Goal: Task Accomplishment & Management: Manage account settings

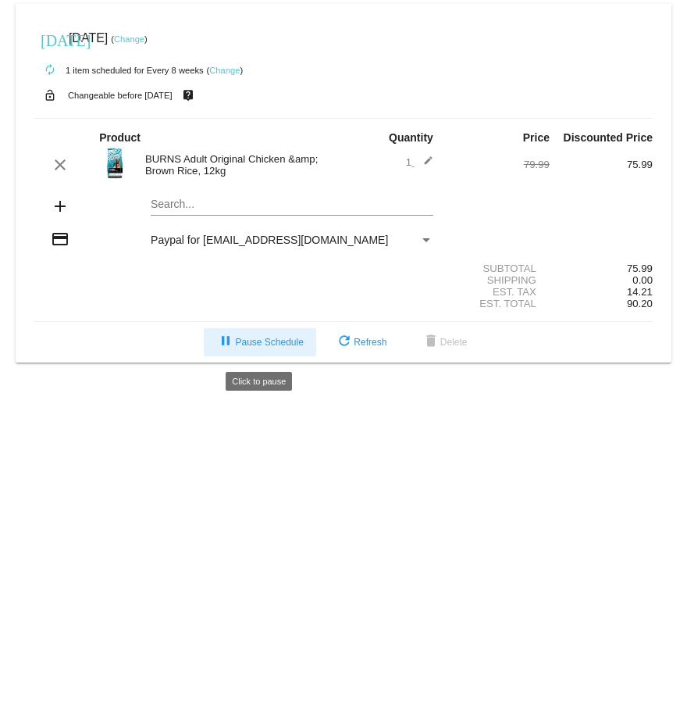
click at [260, 344] on span "pause Pause Schedule" at bounding box center [259, 342] width 87 height 11
click at [247, 345] on span "play_arrow Resume Schedule" at bounding box center [259, 342] width 95 height 11
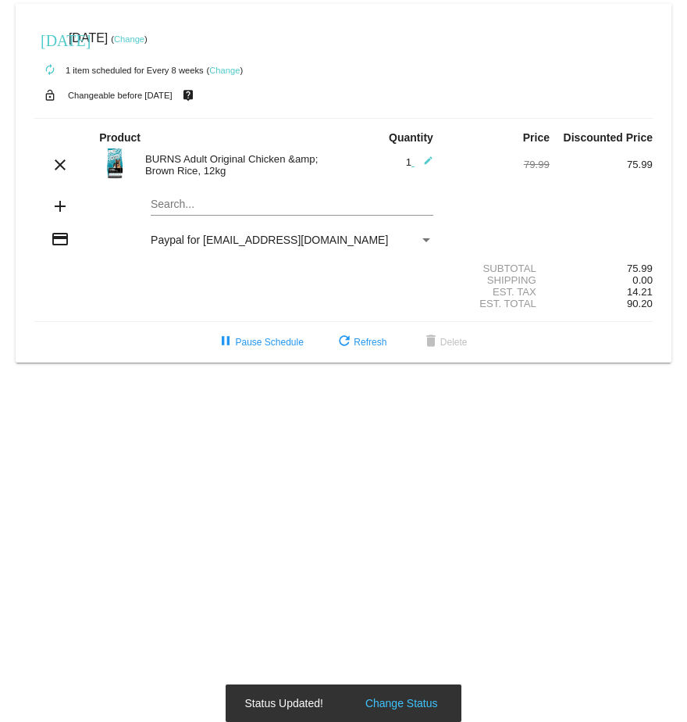
click at [226, 66] on link "Change" at bounding box center [224, 70] width 30 height 9
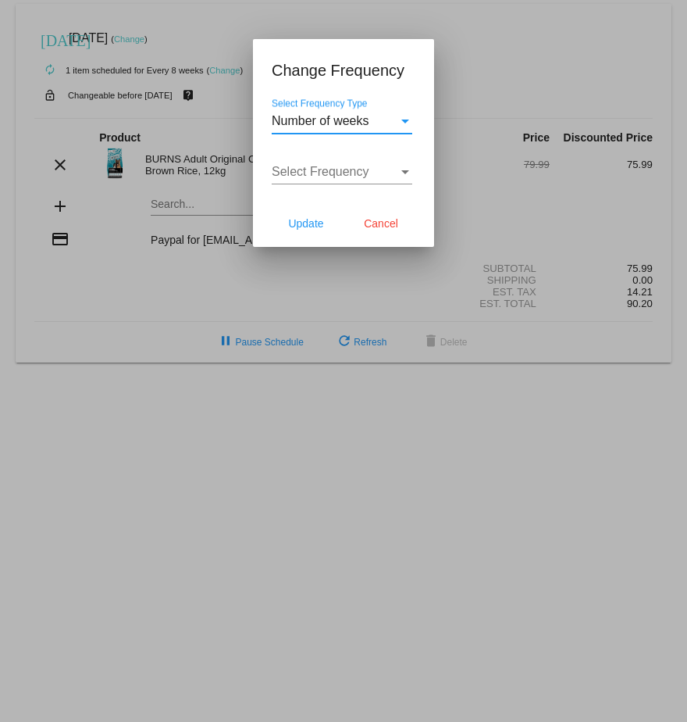
click at [401, 119] on div "Select Frequency Type" at bounding box center [405, 121] width 8 height 4
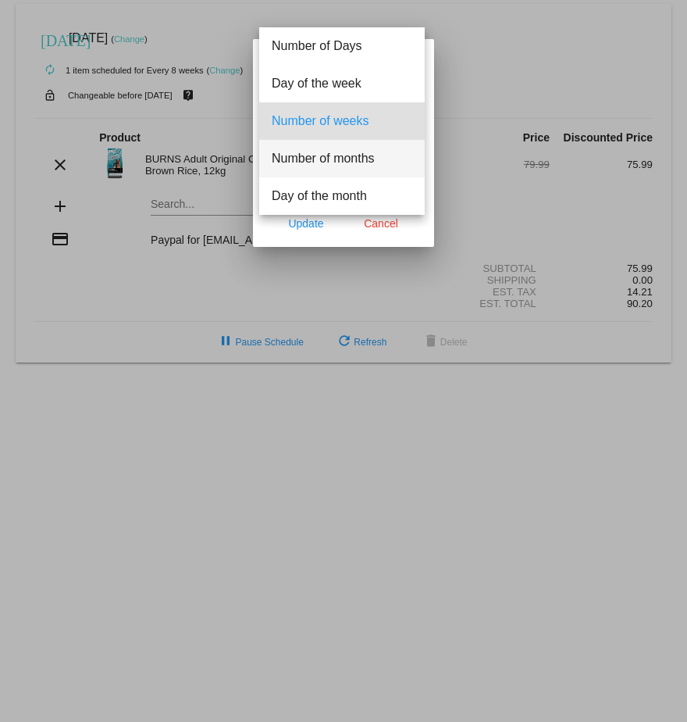
click at [383, 155] on span "Number of months" at bounding box center [342, 158] width 141 height 37
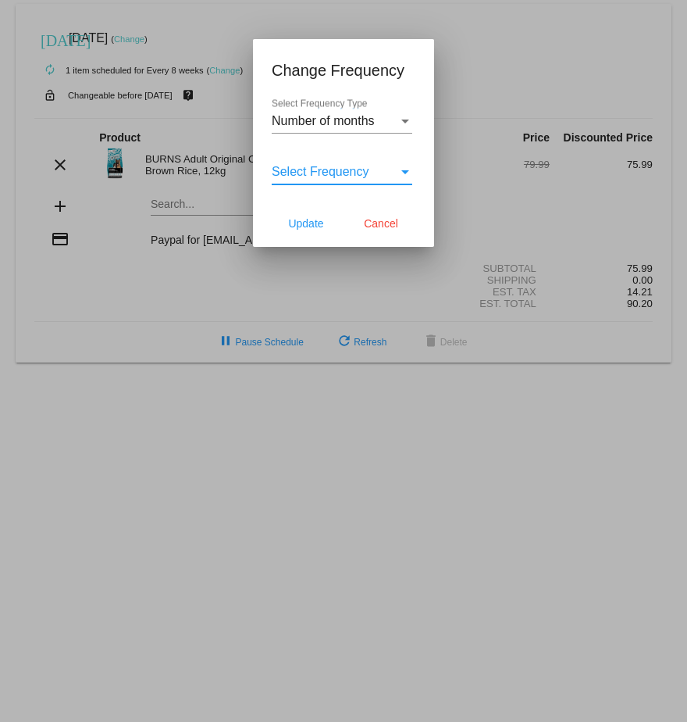
click at [402, 167] on div "Select Frequency" at bounding box center [405, 172] width 14 height 14
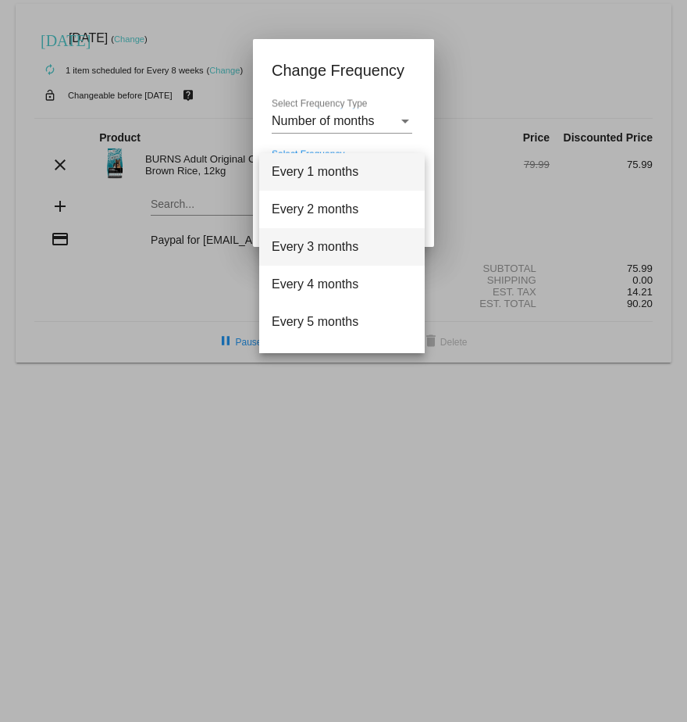
click at [355, 248] on span "Every 3 months" at bounding box center [342, 246] width 141 height 37
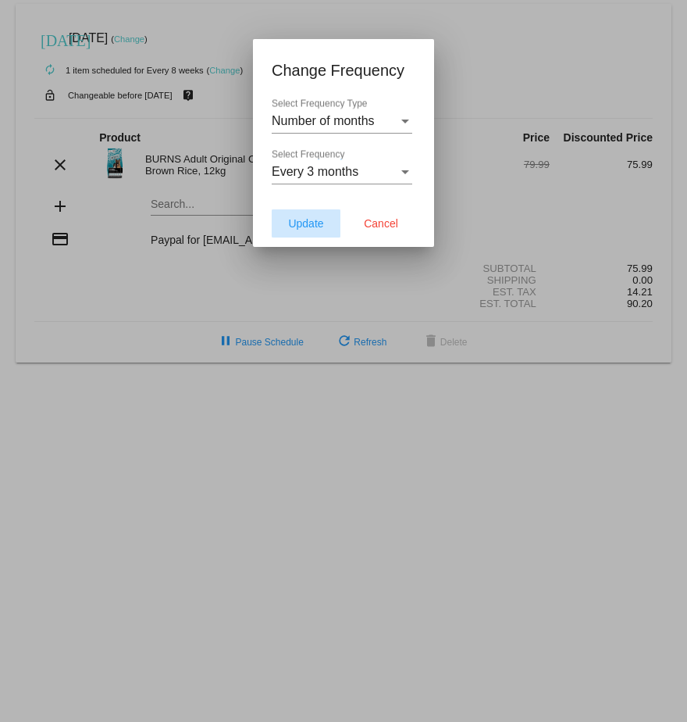
click at [313, 218] on span "Update" at bounding box center [305, 223] width 35 height 12
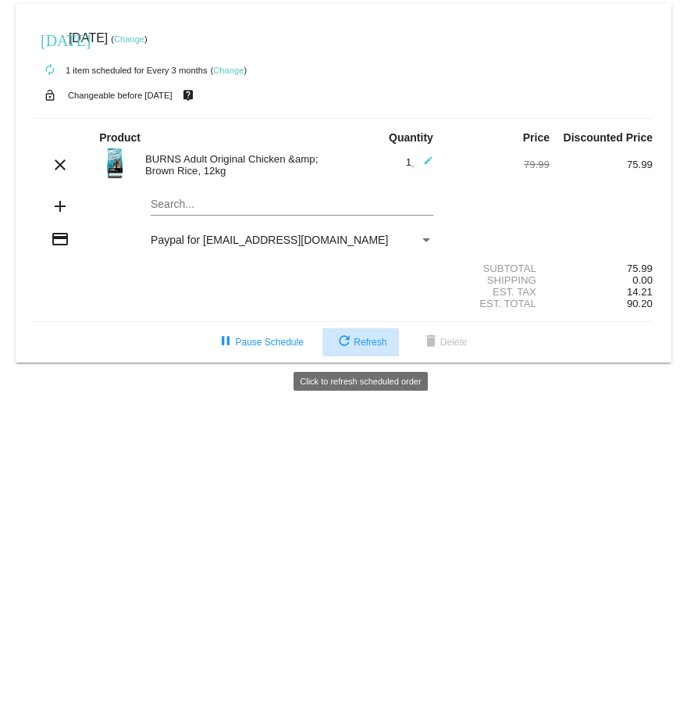
click at [362, 340] on button "refresh Refresh" at bounding box center [361, 342] width 77 height 28
